Goal: Task Accomplishment & Management: Manage account settings

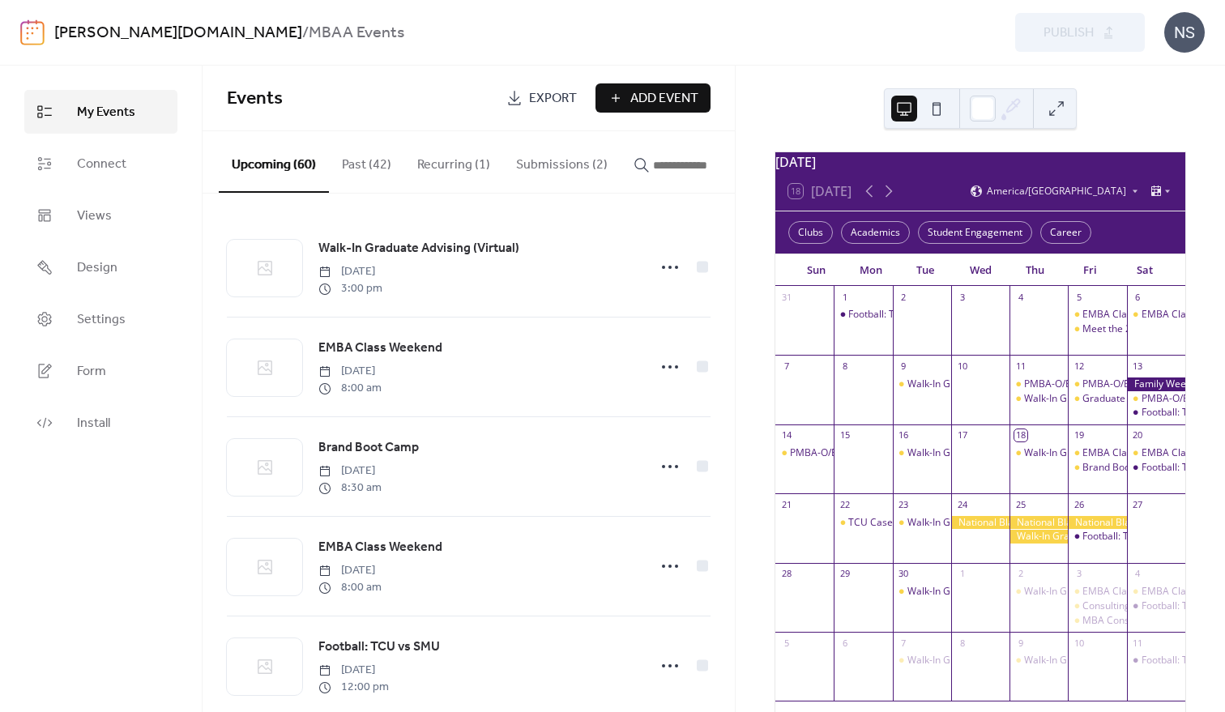
click at [552, 160] on button "Submissions (2)" at bounding box center [561, 161] width 117 height 60
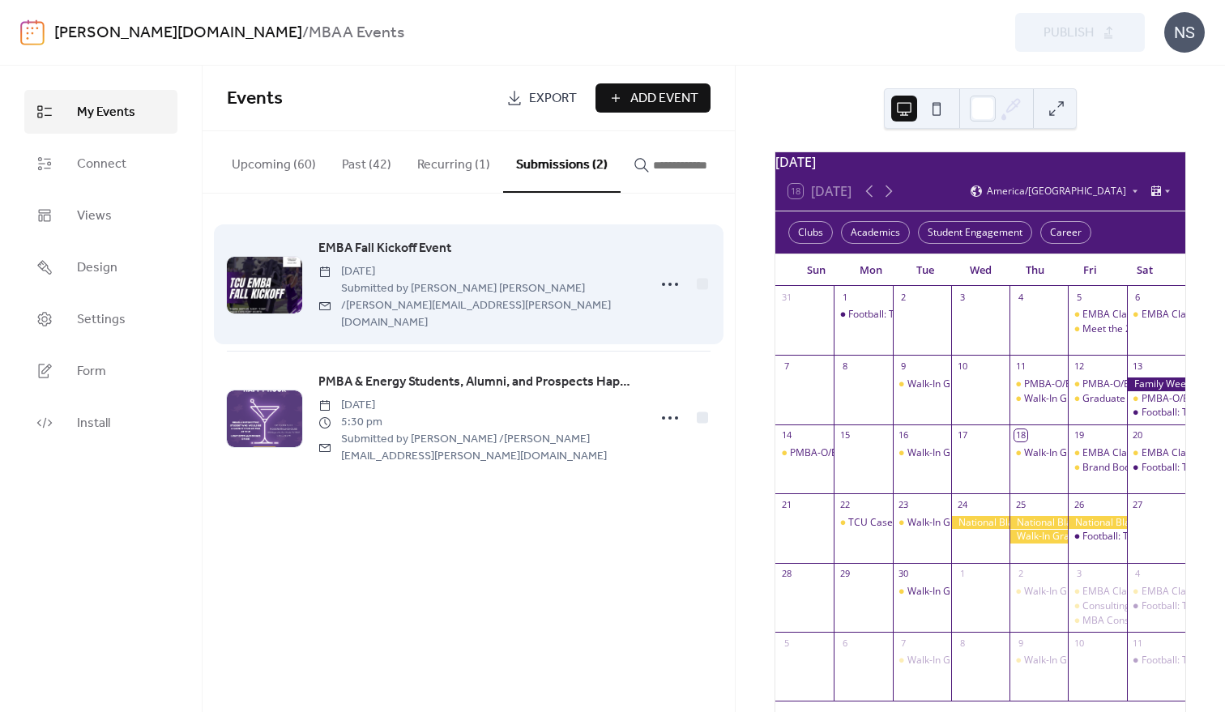
click at [377, 250] on span "EMBA Fall Kickoff Event" at bounding box center [384, 248] width 133 height 19
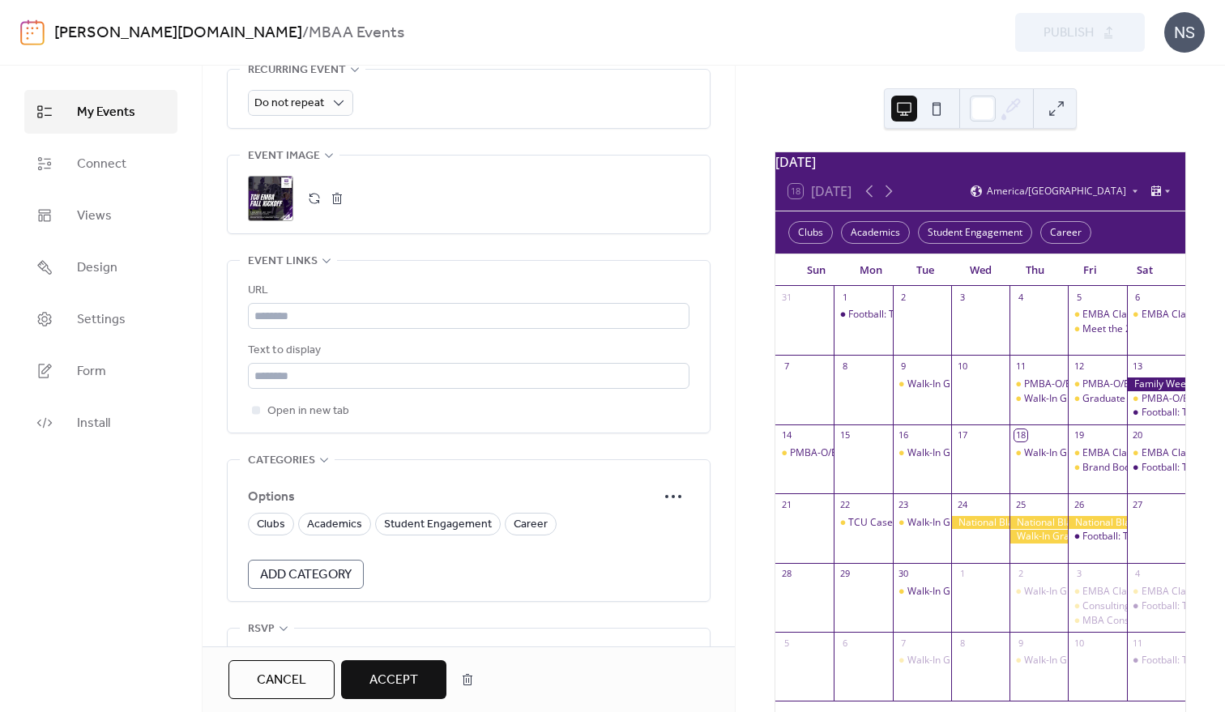
scroll to position [947, 0]
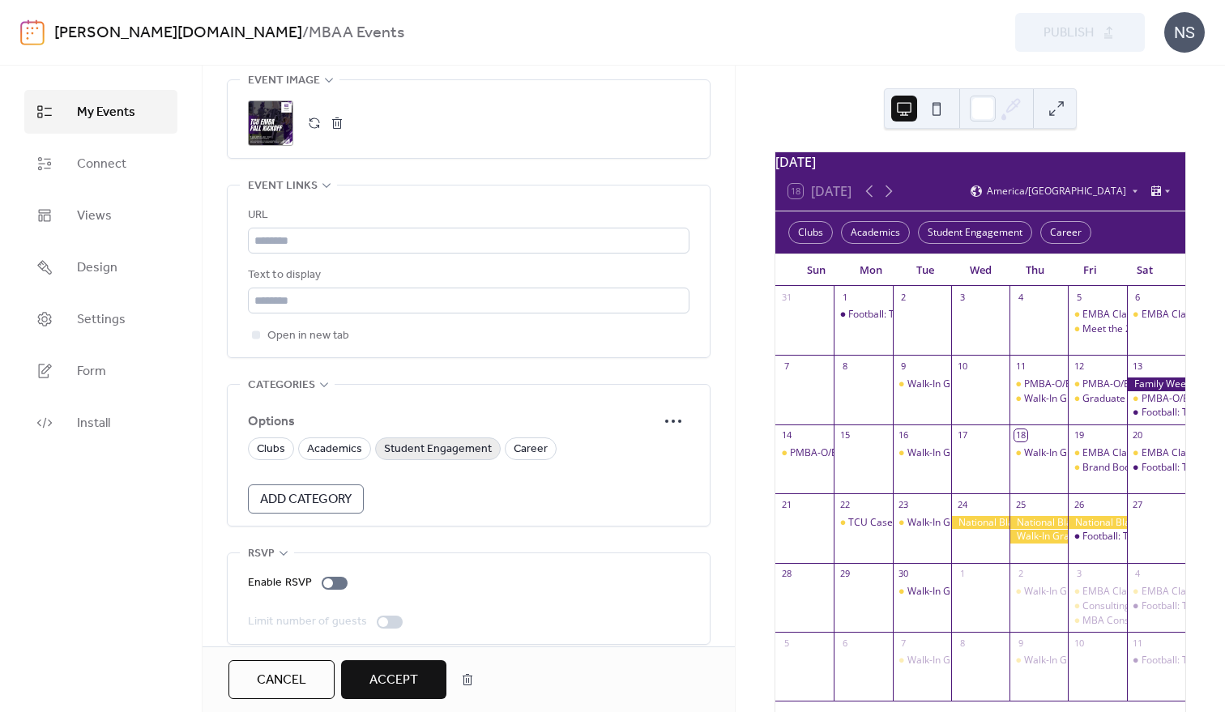
click at [442, 440] on span "Student Engagement" at bounding box center [438, 449] width 108 height 19
click at [398, 679] on span "Accept" at bounding box center [393, 680] width 49 height 19
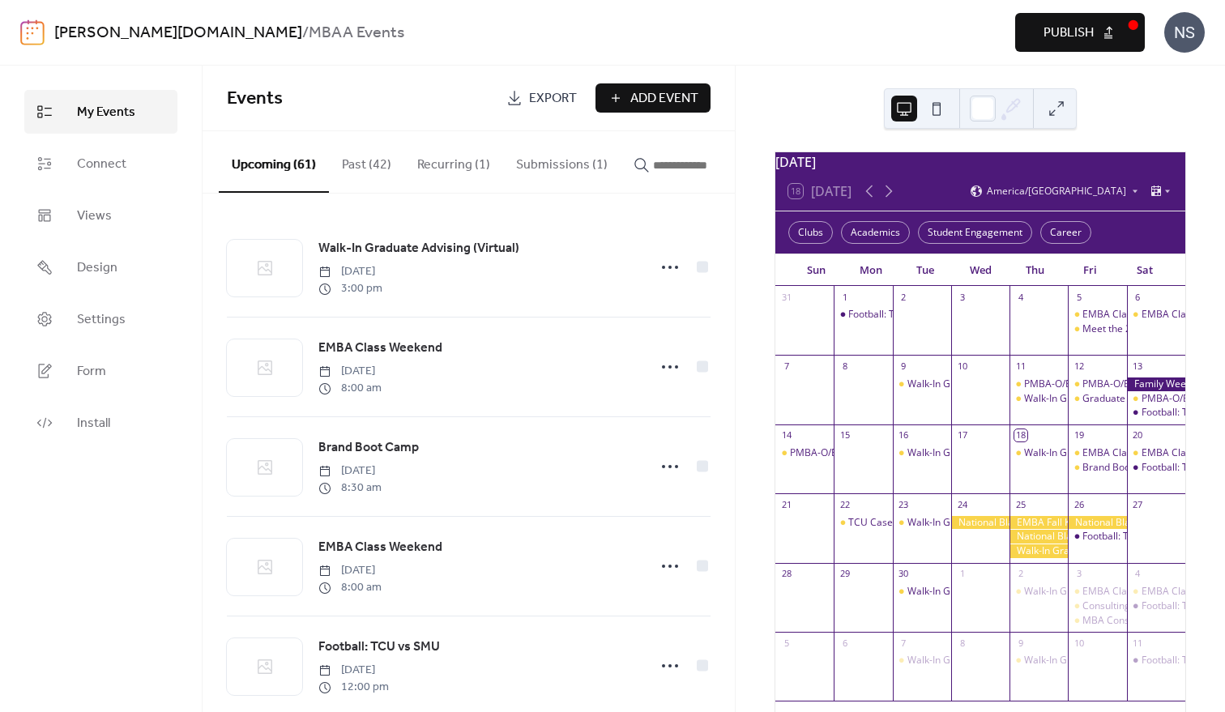
click at [547, 164] on button "Submissions (1)" at bounding box center [561, 161] width 117 height 60
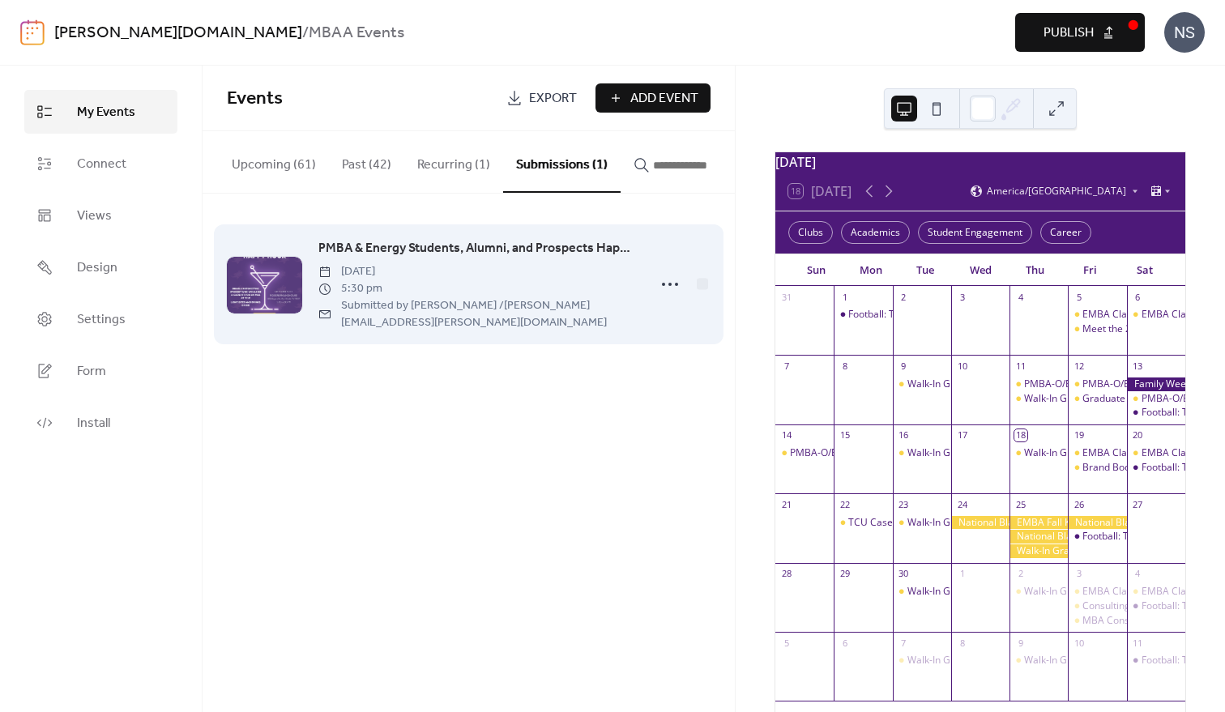
click at [530, 254] on span "PMBA & Energy Students, Alumni, and Prospects Happy Hour" at bounding box center [477, 248] width 319 height 19
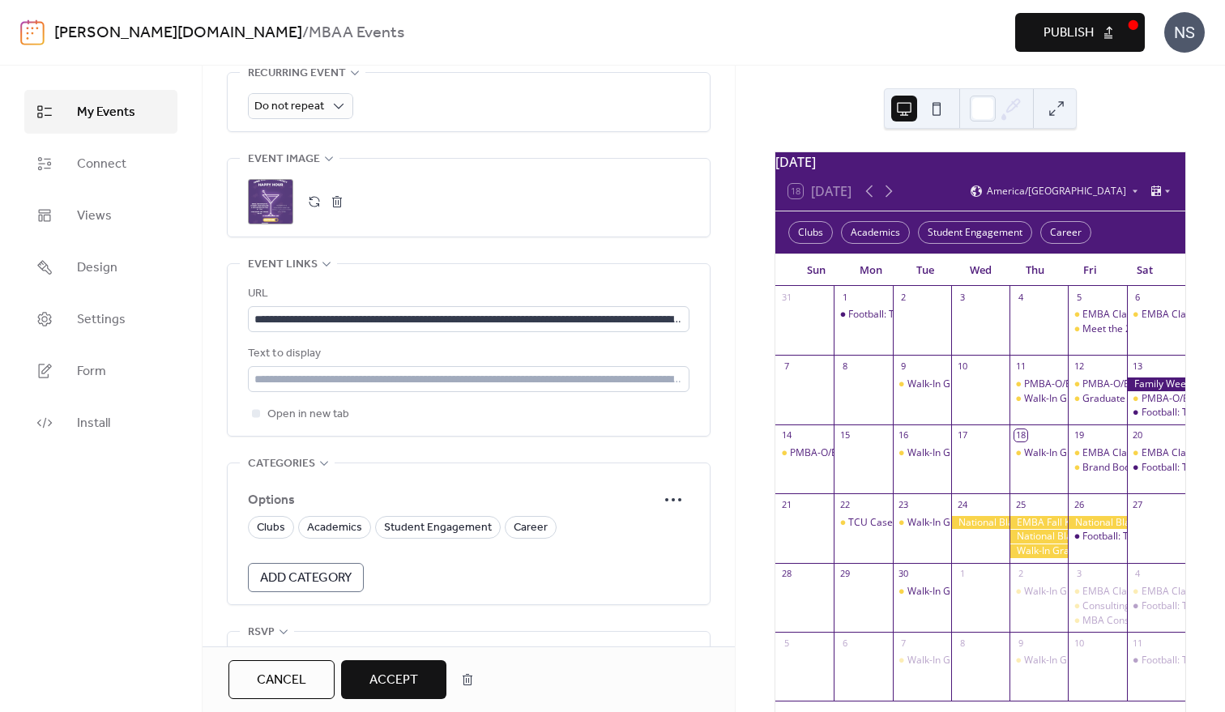
scroll to position [947, 0]
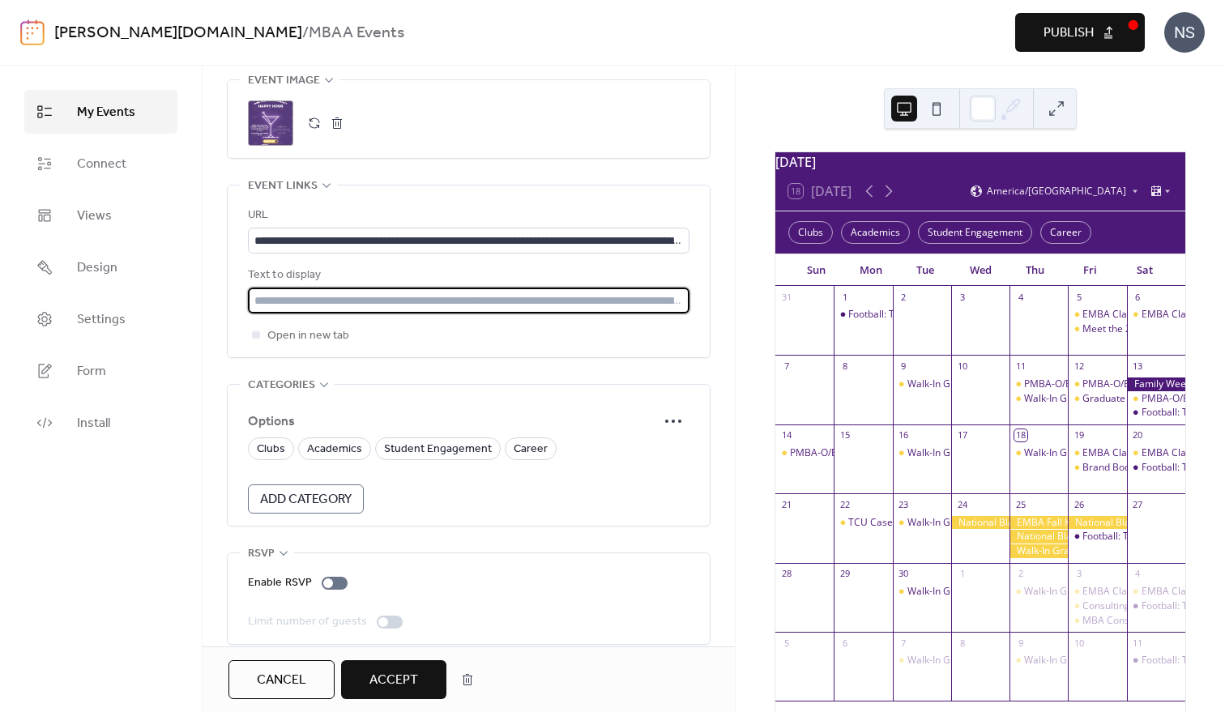
click at [261, 288] on input "text" at bounding box center [468, 301] width 441 height 26
drag, startPoint x: 253, startPoint y: 279, endPoint x: 480, endPoint y: 292, distance: 227.1
click at [480, 292] on input "text" at bounding box center [468, 301] width 441 height 26
click at [628, 326] on div "**********" at bounding box center [468, 272] width 441 height 172
click at [475, 288] on input "text" at bounding box center [468, 301] width 441 height 26
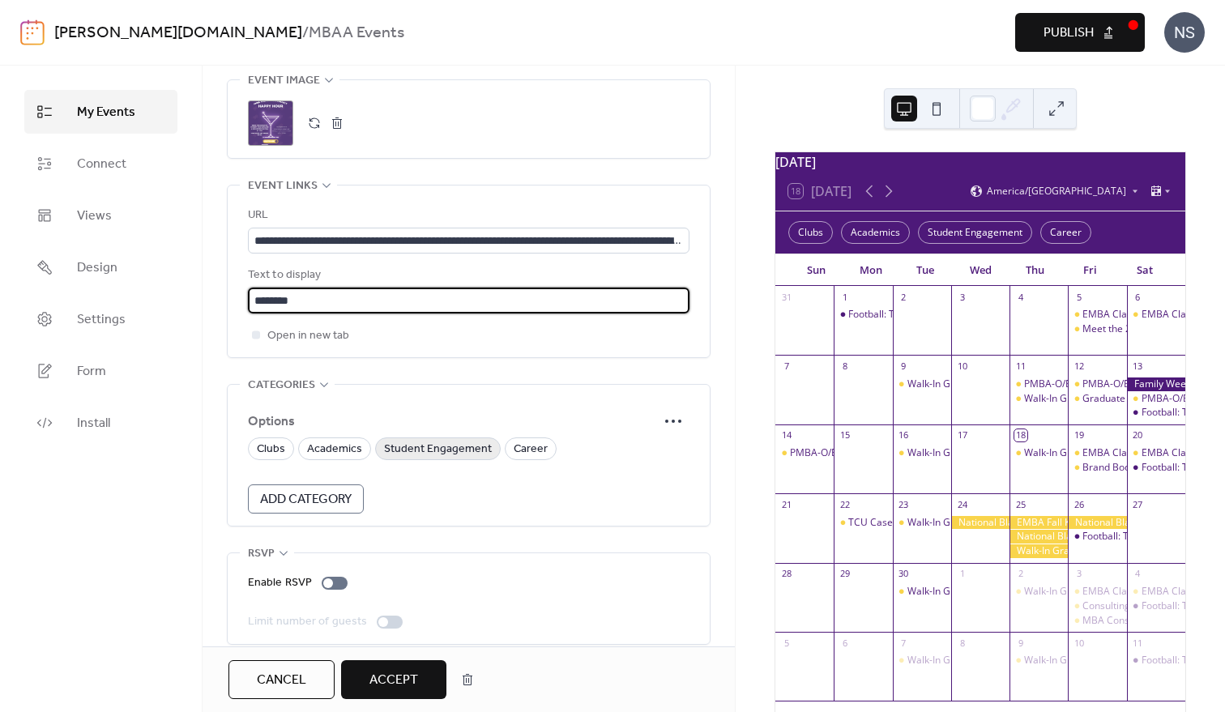
type input "********"
click at [449, 440] on span "Student Engagement" at bounding box center [438, 449] width 108 height 19
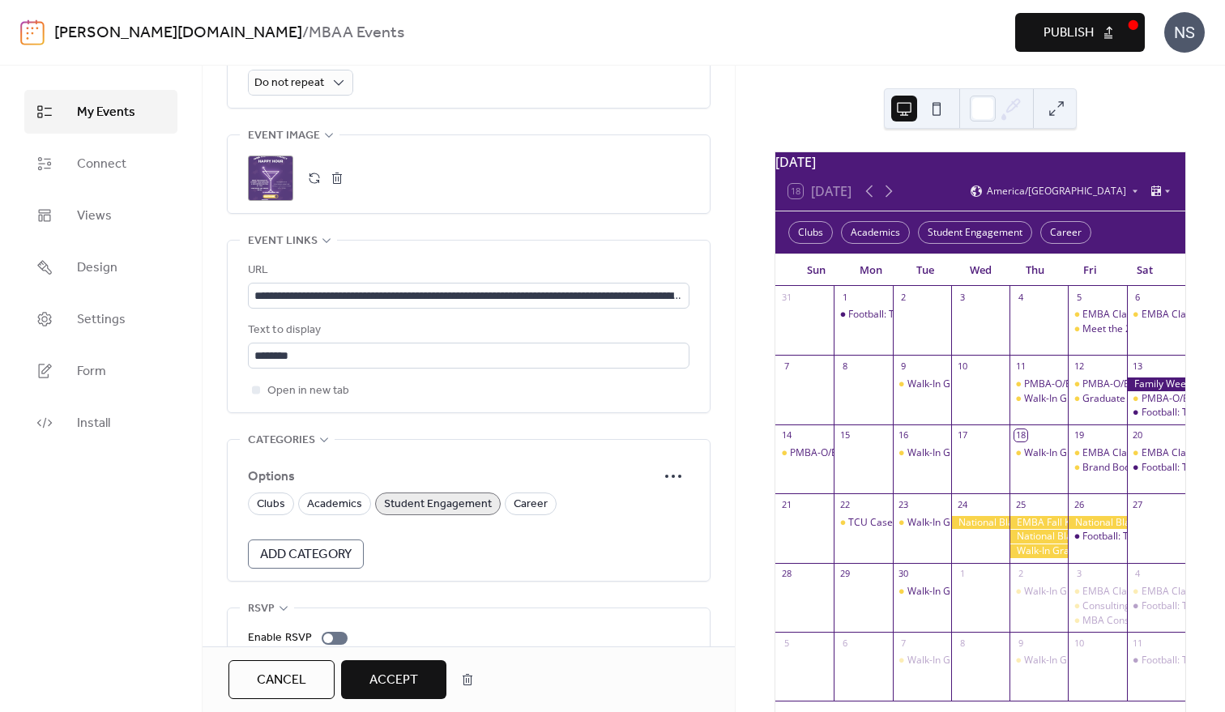
scroll to position [866, 0]
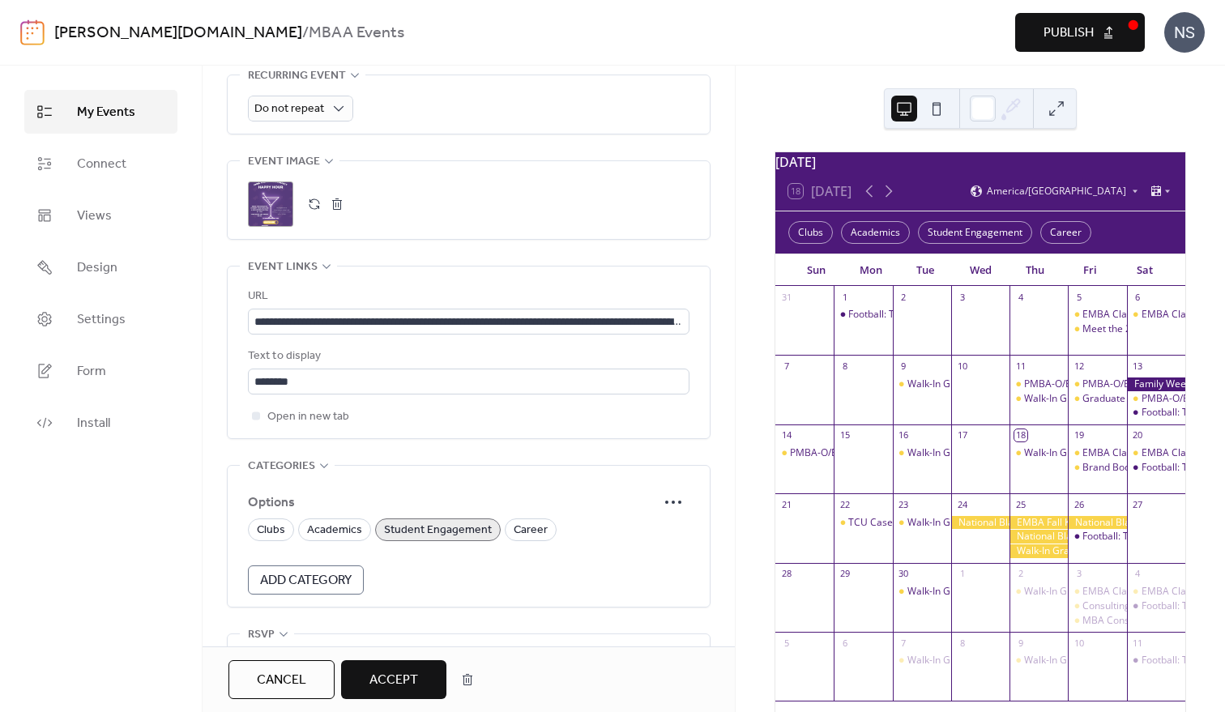
click at [418, 521] on span "Student Engagement" at bounding box center [438, 530] width 108 height 19
click at [416, 690] on span "Accept" at bounding box center [393, 680] width 49 height 19
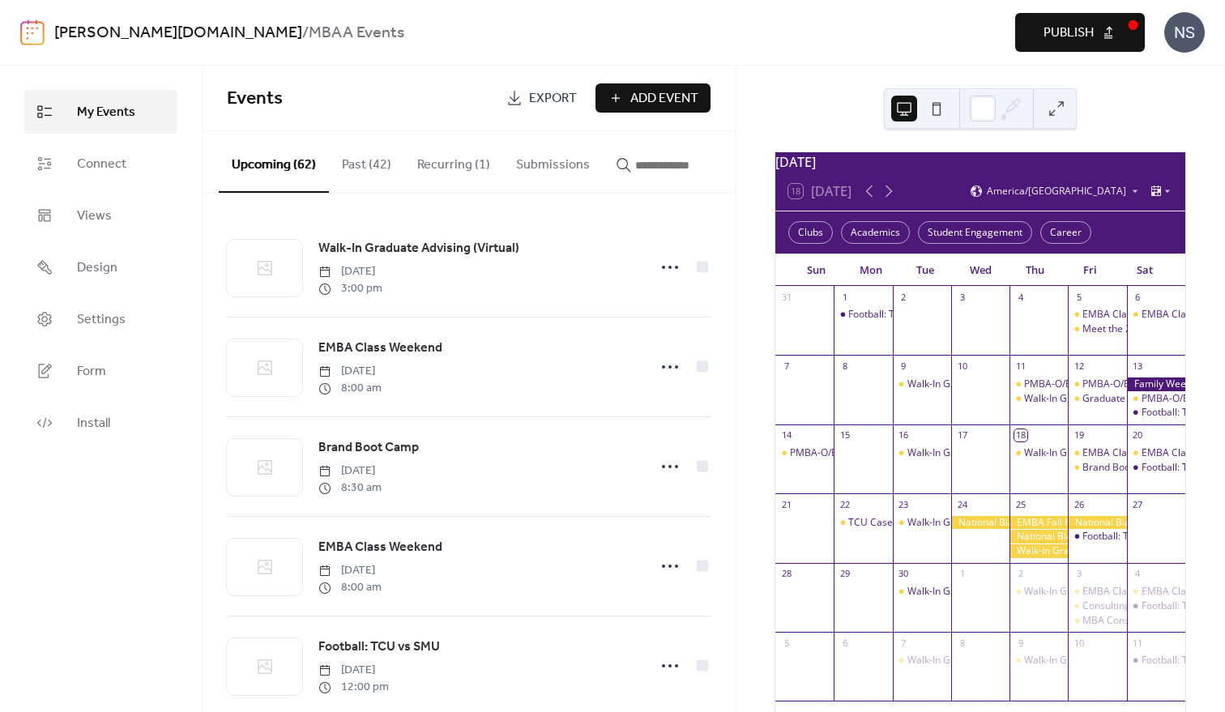
click at [1024, 530] on div at bounding box center [1038, 523] width 58 height 14
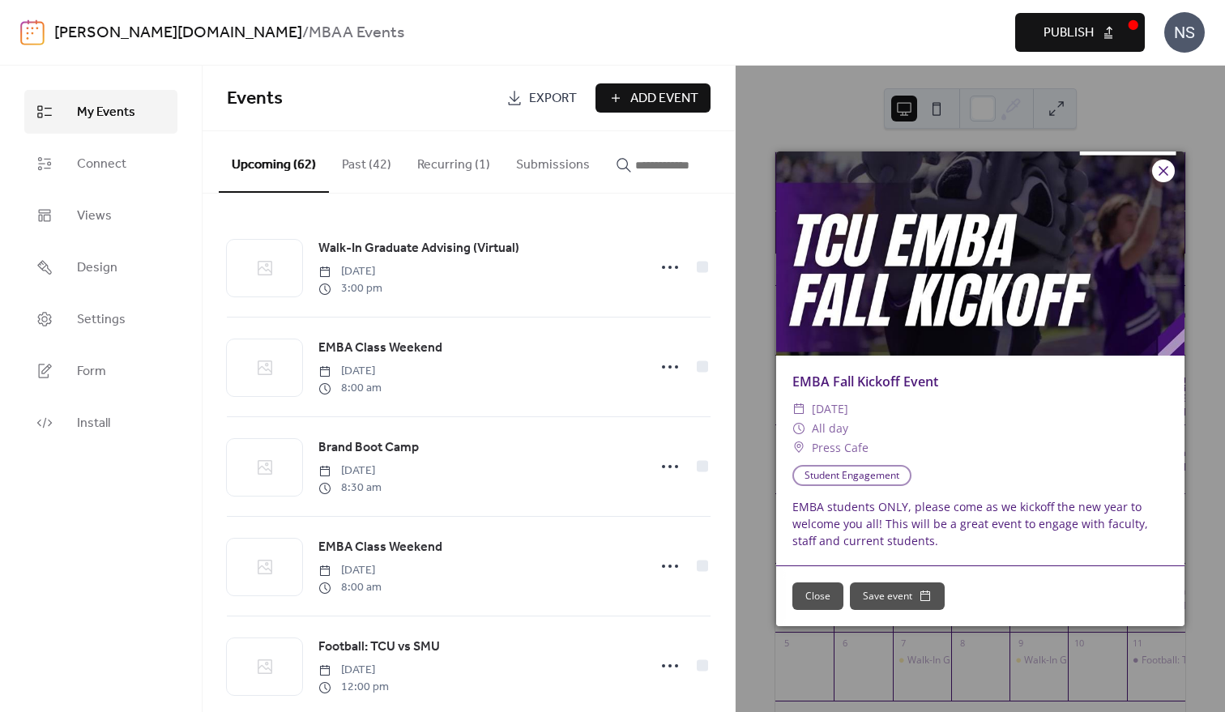
click at [1159, 173] on icon at bounding box center [1163, 170] width 19 height 19
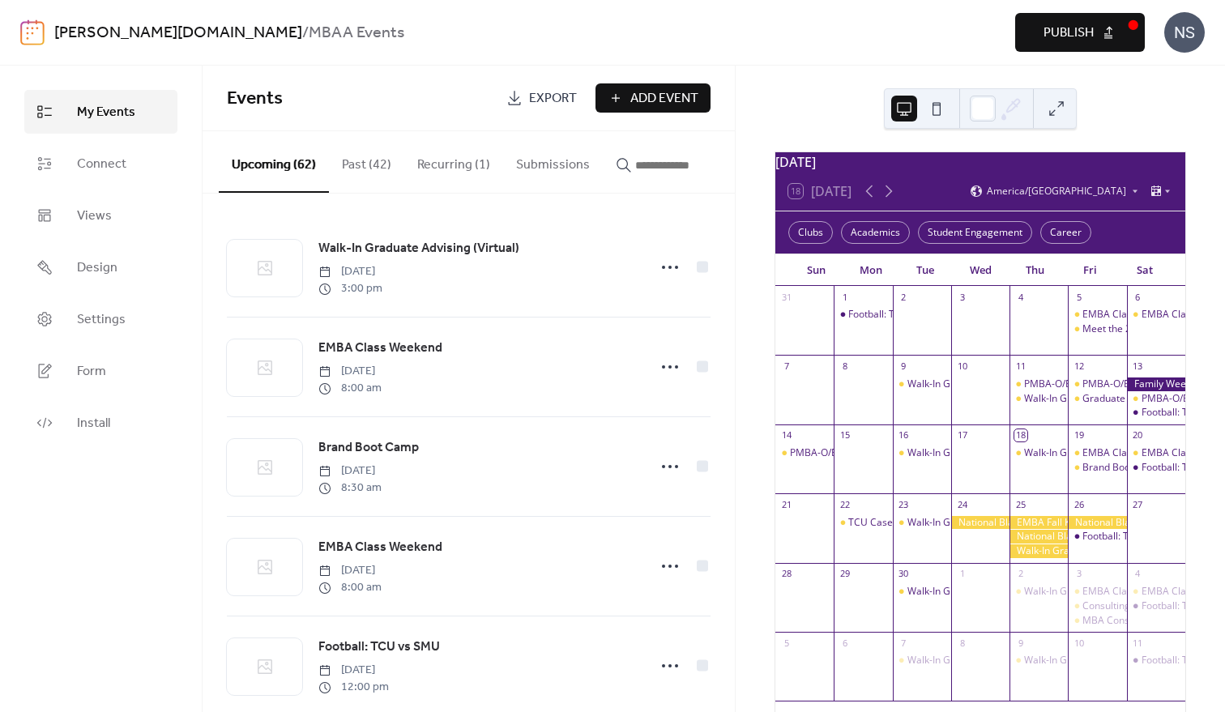
click at [1088, 28] on span "Publish" at bounding box center [1068, 32] width 50 height 19
